Goal: Information Seeking & Learning: Check status

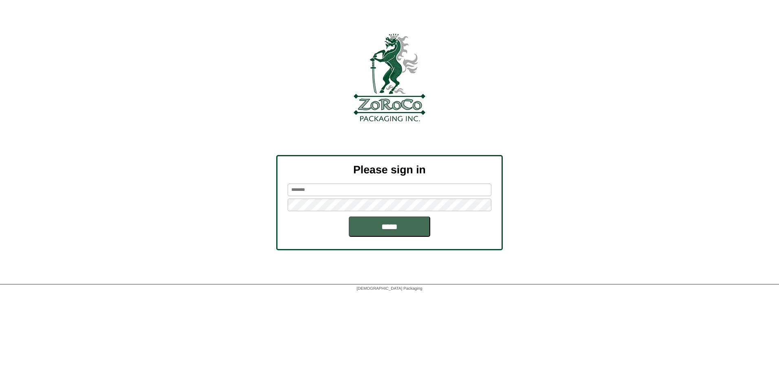
type input "*********"
click at [391, 233] on input "*****" at bounding box center [389, 227] width 81 height 20
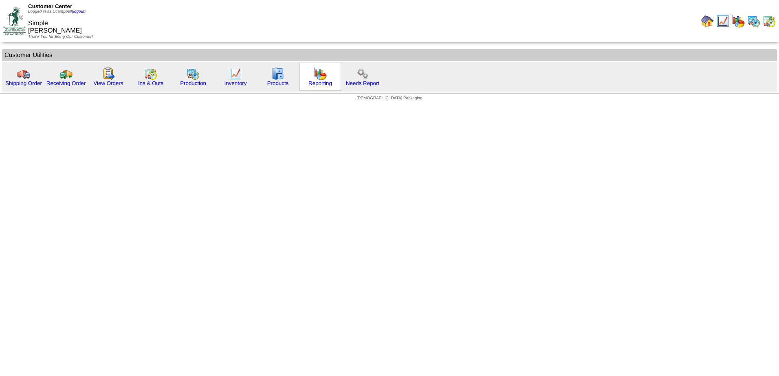
click at [325, 79] on img at bounding box center [320, 73] width 13 height 13
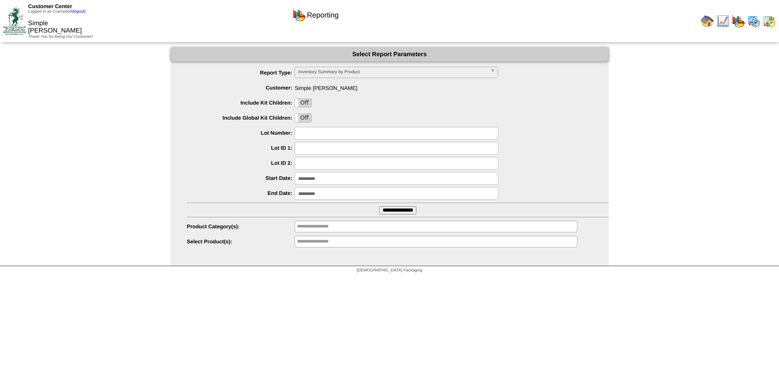
click at [356, 75] on span "Inventory Summary by Product" at bounding box center [392, 72] width 189 height 10
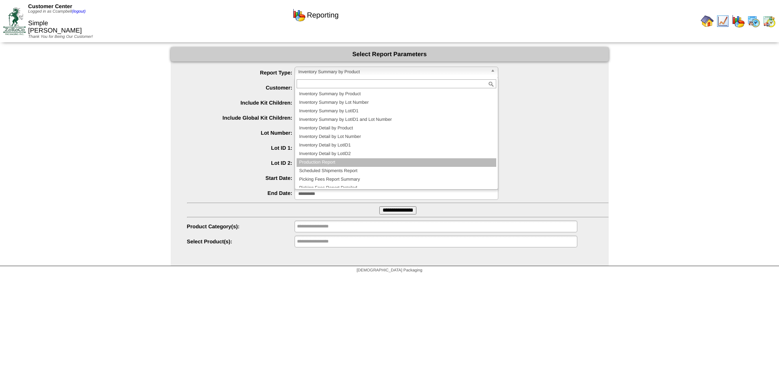
click at [320, 159] on li "Production Report" at bounding box center [397, 162] width 200 height 9
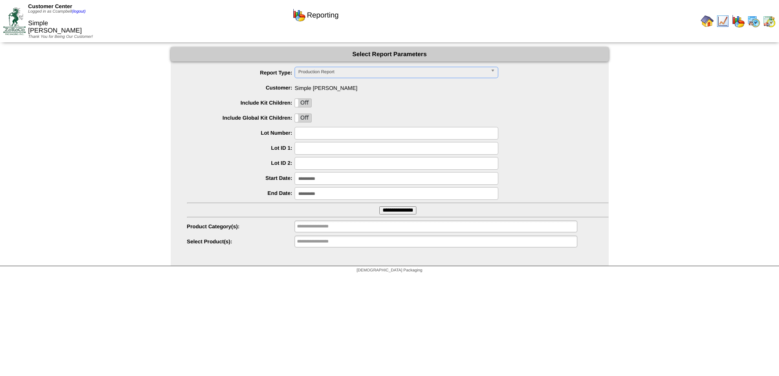
click at [332, 178] on input "**********" at bounding box center [397, 178] width 204 height 13
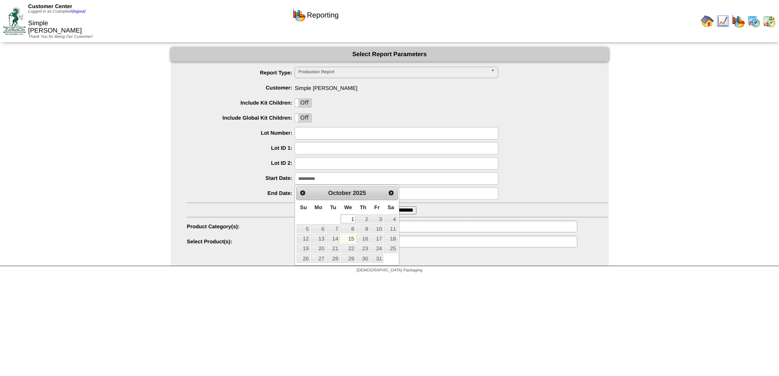
click at [525, 277] on html "Customer Center Logged in as Ccampbell (logout) Simple Mills Thank You for Bein…" at bounding box center [389, 138] width 779 height 277
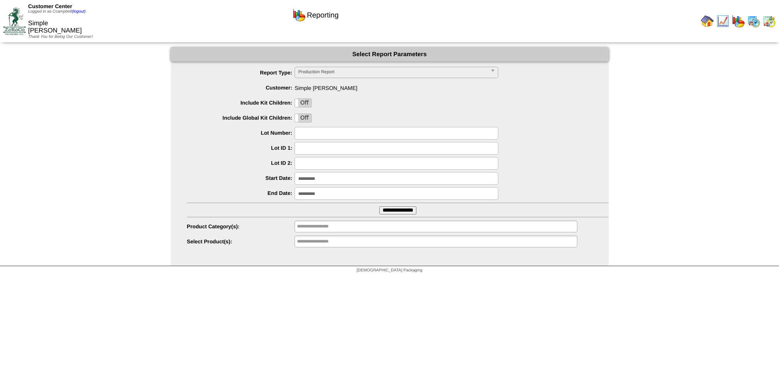
click at [348, 182] on input "**********" at bounding box center [397, 178] width 204 height 13
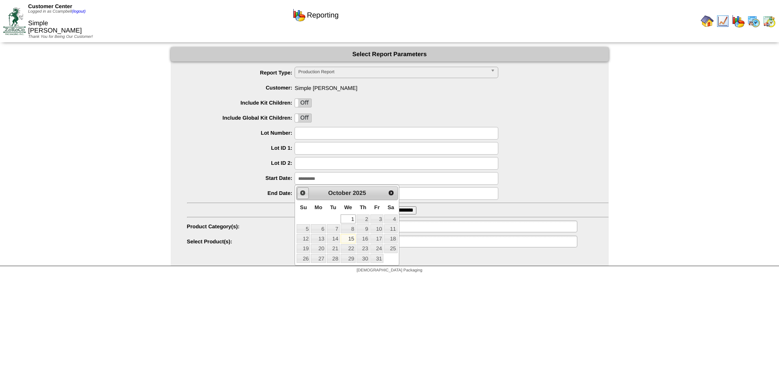
click at [305, 196] on span "Prev" at bounding box center [302, 193] width 7 height 7
click at [319, 220] on link "1" at bounding box center [318, 219] width 15 height 9
type input "**********"
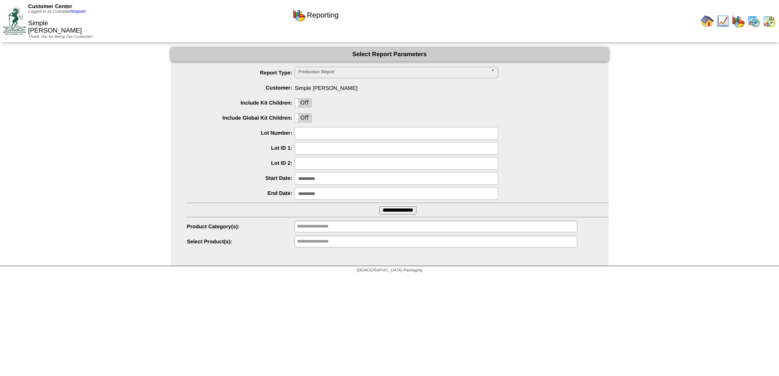
click at [361, 197] on input "**********" at bounding box center [397, 193] width 204 height 13
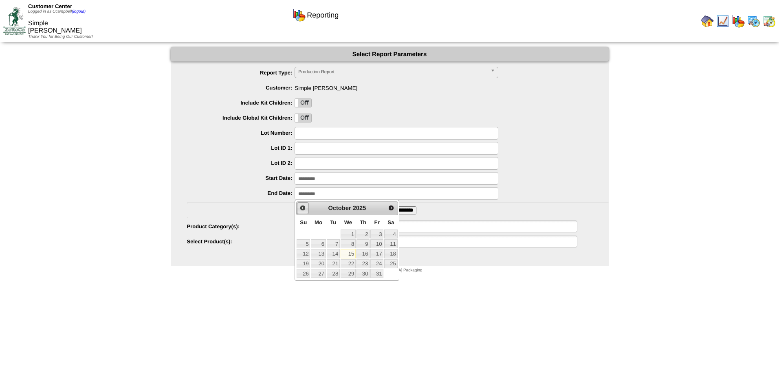
click at [303, 210] on span "Prev" at bounding box center [302, 208] width 7 height 7
click at [394, 207] on span "Next" at bounding box center [391, 208] width 7 height 7
click at [361, 235] on link "2" at bounding box center [362, 234] width 13 height 9
type input "**********"
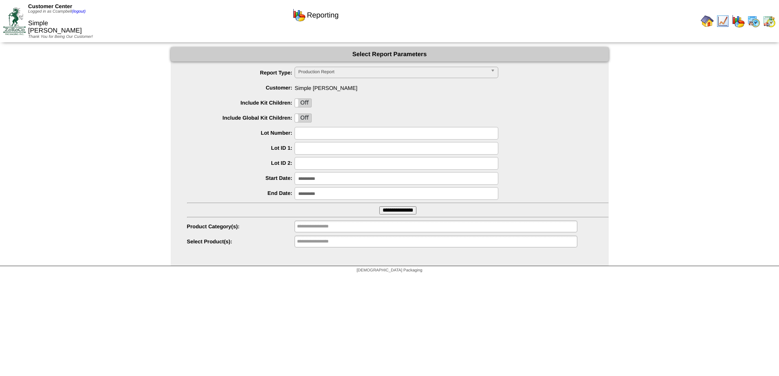
click at [393, 212] on input "**********" at bounding box center [397, 211] width 37 height 8
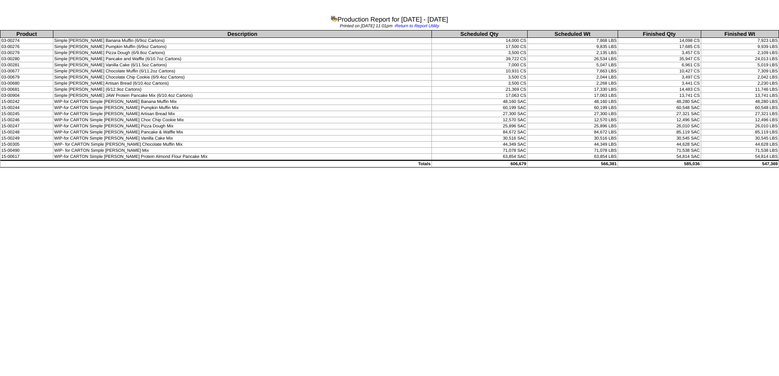
click at [228, 81] on td "Simple Mills Artisan Bread (6/10.4oz Cartons)" at bounding box center [242, 84] width 378 height 6
drag, startPoint x: 216, startPoint y: 70, endPoint x: 469, endPoint y: 82, distance: 252.8
click at [469, 82] on tbody "Product Description Scheduled Qty Scheduled Wt Finished Qty Finished Wt 03-0027…" at bounding box center [389, 99] width 778 height 137
drag, startPoint x: 469, startPoint y: 82, endPoint x: 165, endPoint y: 75, distance: 304.0
click at [199, 75] on td "Simple [PERSON_NAME] Chocolate Chip Cookie (6/9.4oz Cartons)" at bounding box center [242, 78] width 378 height 6
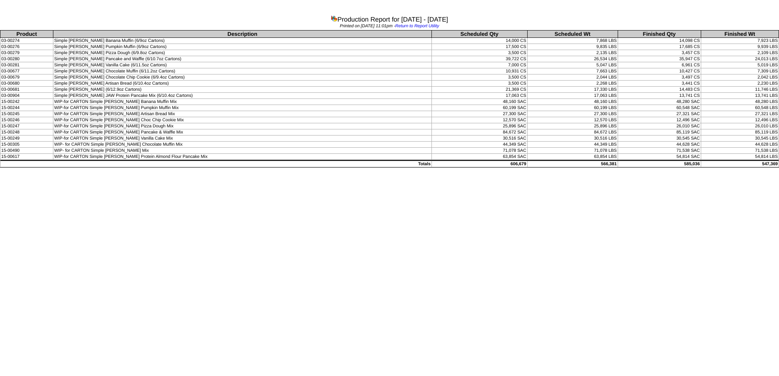
drag, startPoint x: 160, startPoint y: 70, endPoint x: 682, endPoint y: 73, distance: 521.4
click at [682, 73] on tr "03-00677 Simple Mills Chocolate Muffin (6/11.2oz Cartons) 10,931 CS 7,663 LBS 1…" at bounding box center [389, 71] width 778 height 6
click at [152, 85] on td "Simple [PERSON_NAME] Artisan Bread (6/10.4oz Cartons)" at bounding box center [242, 84] width 378 height 6
click at [86, 96] on td "Simple [PERSON_NAME] JAW Protein Pancake Mix (6/10.4oz Cartons)" at bounding box center [242, 96] width 378 height 6
click at [94, 65] on td "Simple [PERSON_NAME] Vanilla Cake (6/11.5oz Cartons)" at bounding box center [242, 65] width 378 height 6
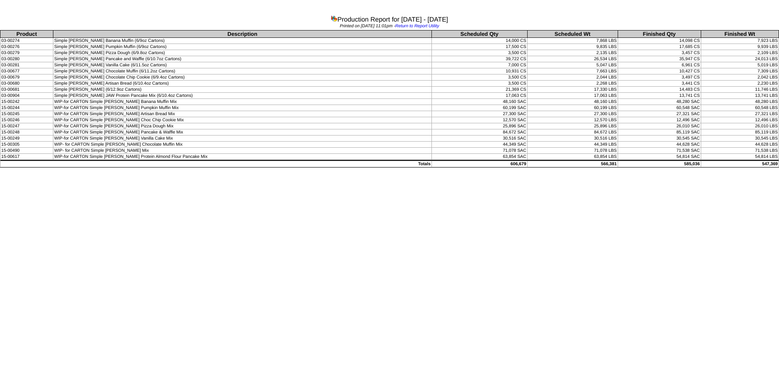
click at [120, 59] on td "Simple [PERSON_NAME] Pancake and Waffle (6/10.7oz Cartons)" at bounding box center [242, 59] width 378 height 6
drag, startPoint x: 113, startPoint y: 62, endPoint x: 694, endPoint y: 62, distance: 580.5
click at [694, 62] on tr "03-00281 Simple Mills Vanilla Cake (6/11.5oz Cartons) 7,000 CS 5,047 LBS 6,961 …" at bounding box center [389, 65] width 778 height 6
drag, startPoint x: 154, startPoint y: 56, endPoint x: 557, endPoint y: 63, distance: 403.7
click at [557, 63] on tbody "Product Description Scheduled Qty Scheduled Wt Finished Qty Finished Wt 03-0027…" at bounding box center [389, 99] width 778 height 137
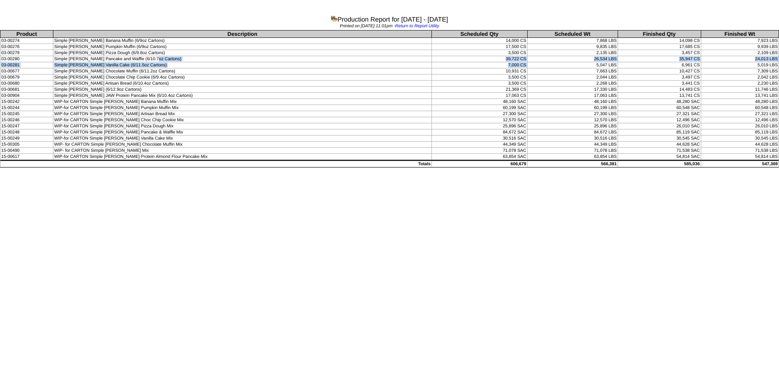
drag, startPoint x: 557, startPoint y: 63, endPoint x: 576, endPoint y: 64, distance: 18.7
click at [576, 64] on td "5,047 LBS" at bounding box center [572, 65] width 90 height 6
click at [455, 60] on td "39,722 CS" at bounding box center [479, 59] width 96 height 6
click at [158, 59] on td "Simple [PERSON_NAME] Pancake and Waffle (6/10.7oz Cartons)" at bounding box center [242, 59] width 378 height 6
drag, startPoint x: 118, startPoint y: 57, endPoint x: 691, endPoint y: 60, distance: 573.1
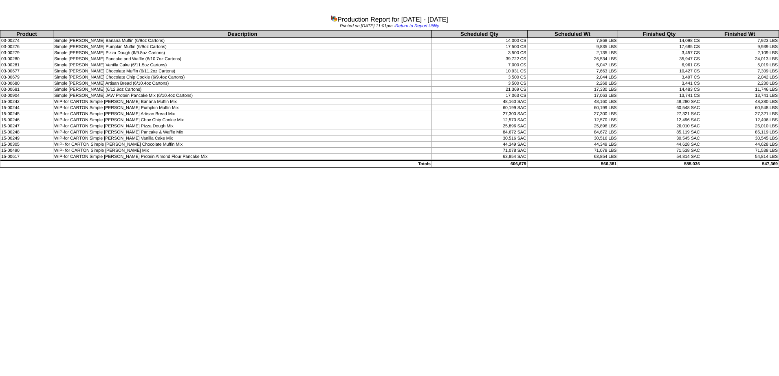
click at [691, 60] on tr "03-00280 Simple Mills Pancake and Waffle (6/10.7oz Cartons) 39,722 CS 26,534 LB…" at bounding box center [389, 59] width 778 height 6
drag, startPoint x: 691, startPoint y: 60, endPoint x: 696, endPoint y: 60, distance: 4.9
click at [691, 60] on td "35,947 CS" at bounding box center [659, 59] width 83 height 6
click at [180, 142] on td "WIP- for CARTON Simple [PERSON_NAME] Chocolate Muffin Mix" at bounding box center [242, 145] width 378 height 6
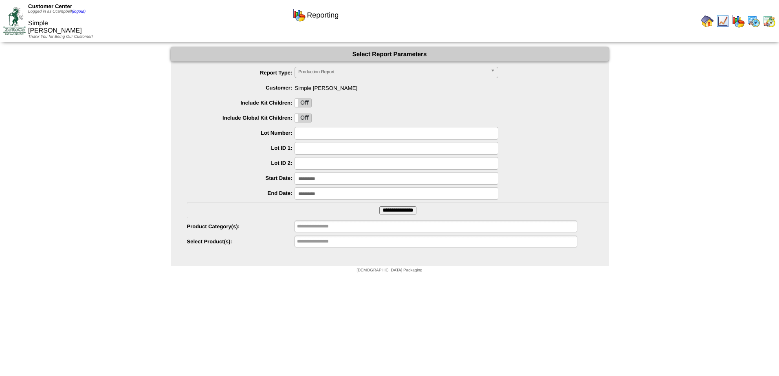
click at [339, 179] on input "**********" at bounding box center [397, 178] width 204 height 13
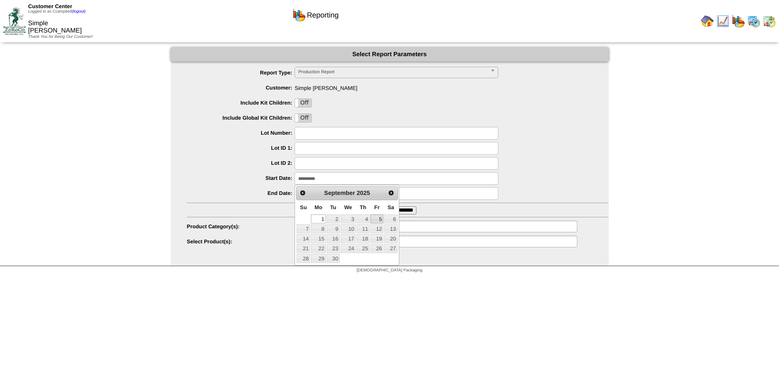
click at [378, 218] on link "5" at bounding box center [376, 219] width 13 height 9
type input "**********"
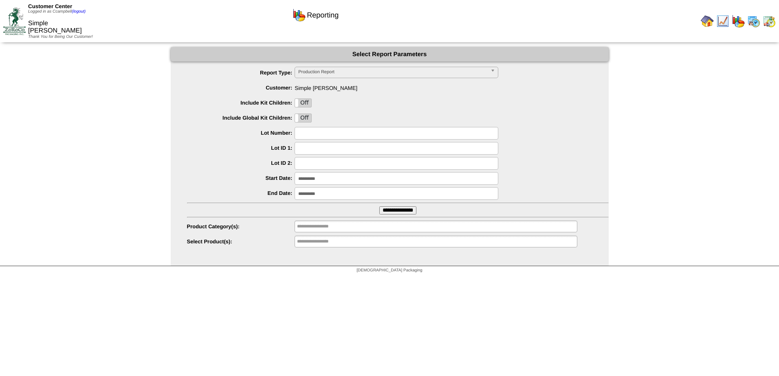
click at [385, 211] on input "**********" at bounding box center [397, 211] width 37 height 8
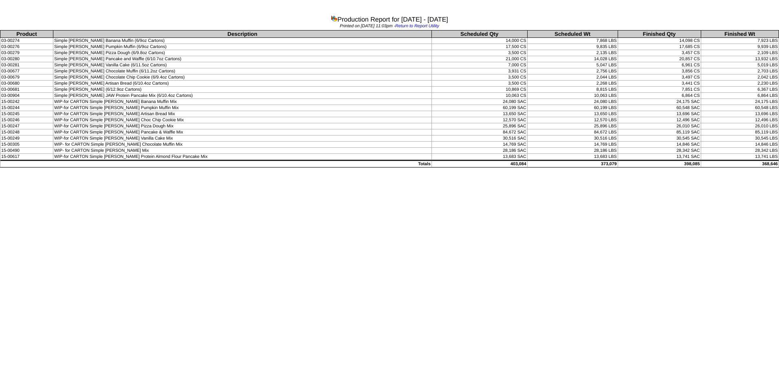
click at [153, 51] on td "Simple [PERSON_NAME] Pizza Dough (6/9.8oz Cartons)" at bounding box center [242, 53] width 378 height 6
click at [158, 37] on th "Description" at bounding box center [242, 34] width 378 height 7
click at [117, 76] on td "Simple [PERSON_NAME] Chocolate Chip Cookie (6/9.4oz Cartons)" at bounding box center [242, 78] width 378 height 6
drag, startPoint x: 106, startPoint y: 76, endPoint x: 681, endPoint y: 77, distance: 575.2
click at [681, 77] on tr "03-00679 Simple [PERSON_NAME] Chocolate Chip Cookie (6/9.4oz Cartons) 3,500 CS …" at bounding box center [389, 78] width 778 height 6
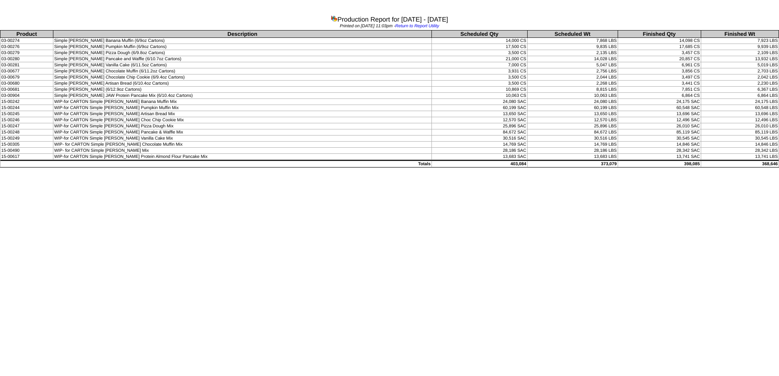
click at [117, 86] on tbody "Product Description Scheduled Qty Scheduled Wt Finished Qty Finished Wt 03-0027…" at bounding box center [389, 99] width 778 height 137
drag, startPoint x: 117, startPoint y: 86, endPoint x: 108, endPoint y: 69, distance: 19.3
click at [108, 69] on td "Simple [PERSON_NAME] Chocolate Muffin (6/11.2oz Cartons)" at bounding box center [242, 71] width 378 height 6
drag, startPoint x: 109, startPoint y: 69, endPoint x: 679, endPoint y: 70, distance: 570.7
click at [679, 70] on tr "03-00677 Simple [PERSON_NAME] Chocolate Muffin (6/11.2oz Cartons) 3,931 CS 2,75…" at bounding box center [389, 71] width 778 height 6
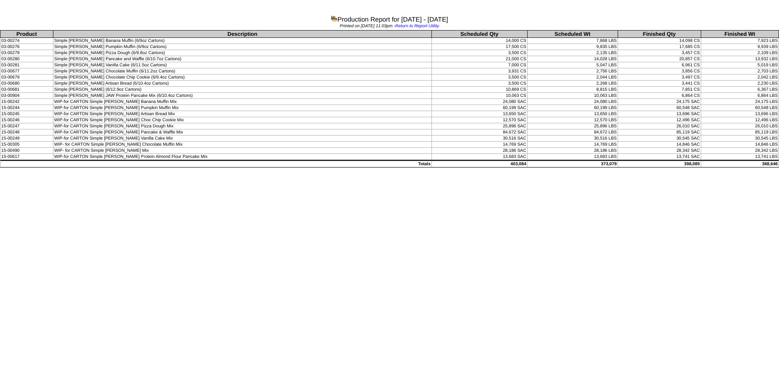
click at [130, 64] on td "Simple [PERSON_NAME] Vanilla Cake (6/11.5oz Cartons)" at bounding box center [242, 65] width 378 height 6
drag, startPoint x: 132, startPoint y: 59, endPoint x: 678, endPoint y: 57, distance: 546.3
click at [678, 57] on tr "03-00280 Simple [PERSON_NAME] Pancake and Waffle (6/10.7oz Cartons) 21,000 CS 1…" at bounding box center [389, 59] width 778 height 6
click at [200, 109] on td "WIP-for CARTON Simple [PERSON_NAME] Pumpkin Muffin Mix" at bounding box center [242, 108] width 378 height 6
drag, startPoint x: 121, startPoint y: 86, endPoint x: 686, endPoint y: 91, distance: 565.0
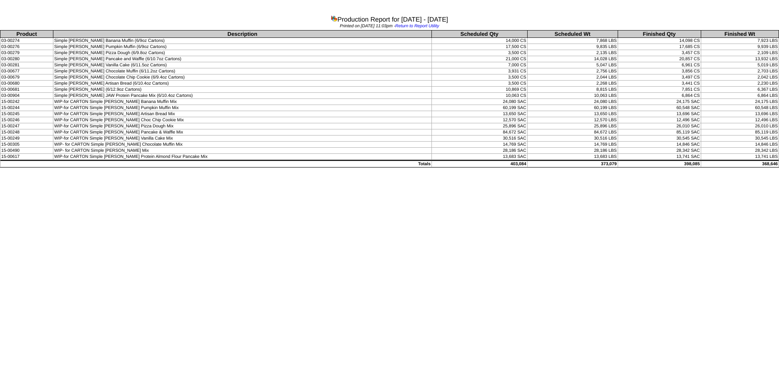
click at [686, 91] on tr "03-00681 Simple [PERSON_NAME] (6/12.9oz Cartons) 10,869 CS 8,815 LBS 7,851 CS 6…" at bounding box center [389, 90] width 778 height 6
click at [190, 118] on td "WIP-for CARTON Simple [PERSON_NAME] Choc Chip Cookie Mix" at bounding box center [242, 120] width 378 height 6
click at [108, 106] on td "WIP-for CARTON Simple [PERSON_NAME] Pumpkin Muffin Mix" at bounding box center [242, 108] width 378 height 6
click at [112, 87] on td "Simple [PERSON_NAME] (6/12.9oz Cartons)" at bounding box center [242, 90] width 378 height 6
click at [101, 79] on td "Simple [PERSON_NAME] Chocolate Chip Cookie (6/9.4oz Cartons)" at bounding box center [242, 78] width 378 height 6
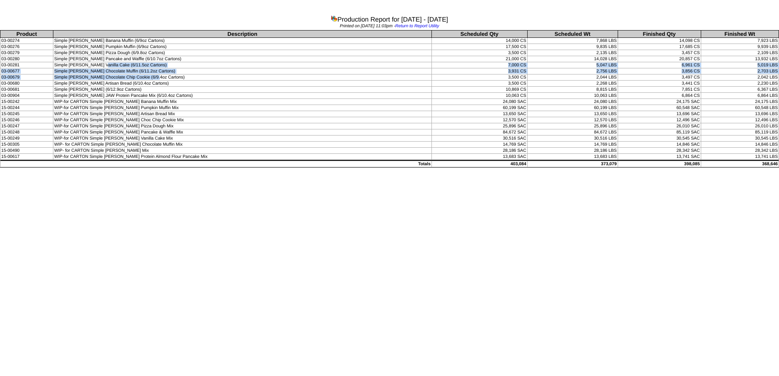
drag, startPoint x: 99, startPoint y: 67, endPoint x: 158, endPoint y: 80, distance: 60.8
click at [158, 80] on tbody "Product Description Scheduled Qty Scheduled Wt Finished Qty Finished Wt 03-0027…" at bounding box center [389, 99] width 778 height 137
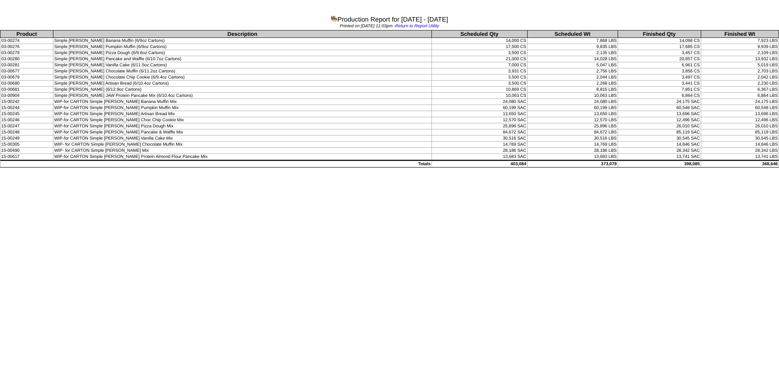
drag, startPoint x: 158, startPoint y: 80, endPoint x: 199, endPoint y: 93, distance: 42.5
click at [199, 93] on td "Simple [PERSON_NAME] JAW Protein Pancake Mix (6/10.4oz Cartons)" at bounding box center [242, 96] width 378 height 6
click at [195, 96] on td "Simple [PERSON_NAME] JAW Protein Pancake Mix (6/10.4oz Cartons)" at bounding box center [242, 96] width 378 height 6
drag, startPoint x: 147, startPoint y: 95, endPoint x: 701, endPoint y: 96, distance: 554.8
click at [701, 96] on tr "03-00904 Simple [PERSON_NAME] JAW Protein Pancake Mix (6/10.4oz Cartons) 10,063…" at bounding box center [389, 96] width 778 height 6
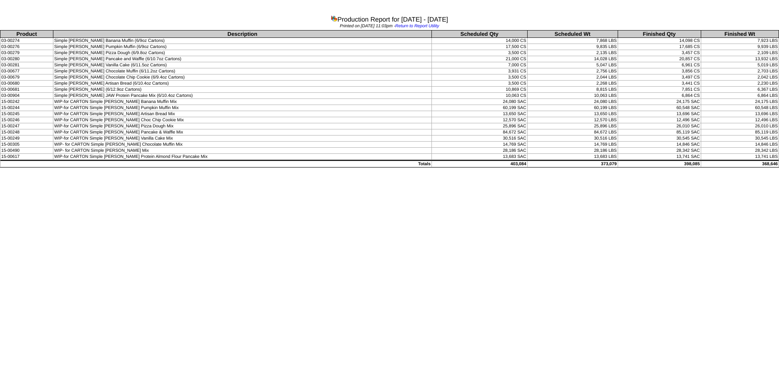
click at [207, 112] on td "WIP-for CARTON Simple [PERSON_NAME] Artisan Bread Mix" at bounding box center [242, 114] width 378 height 6
